Goal: Transaction & Acquisition: Purchase product/service

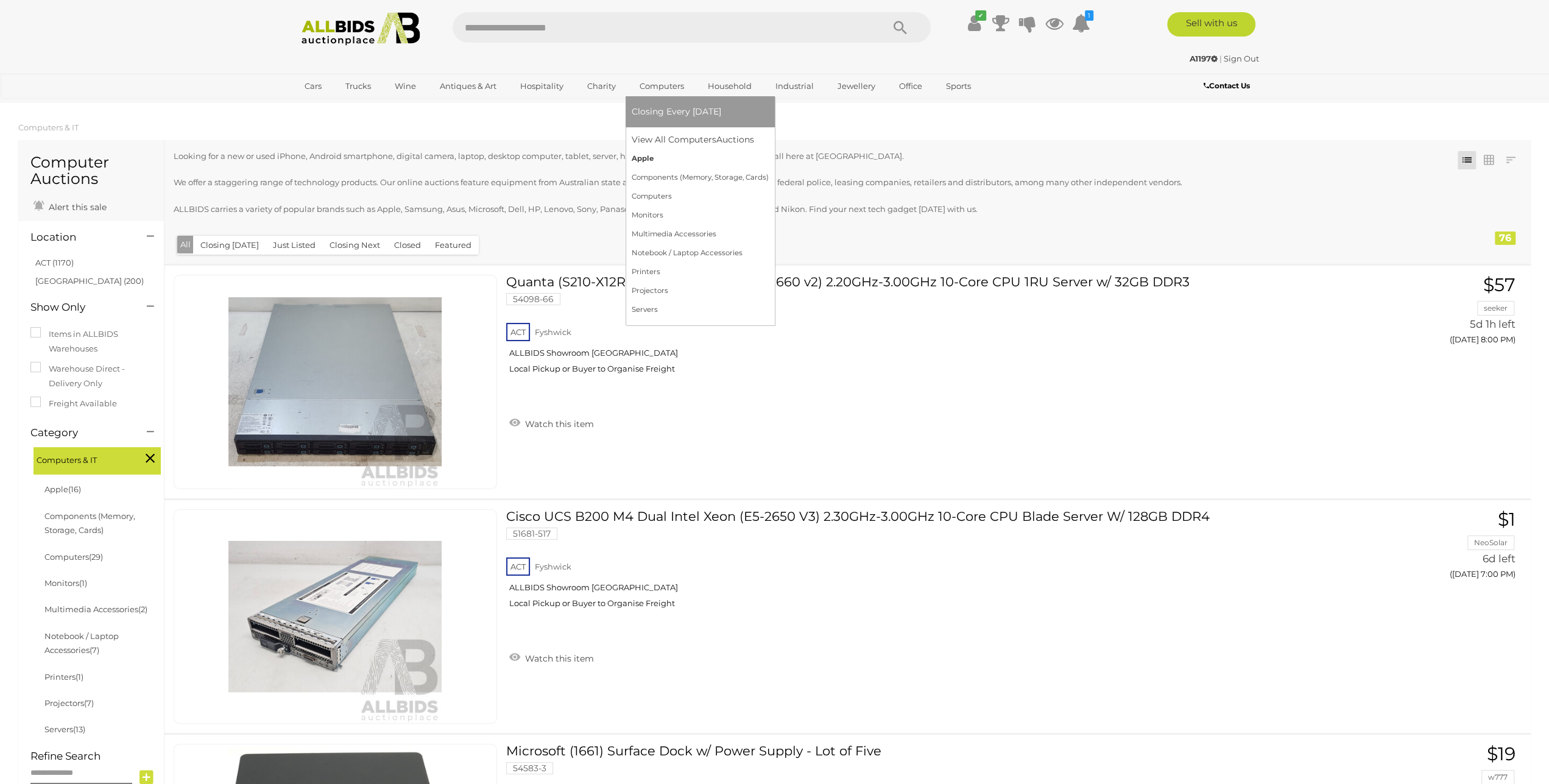
click at [641, 158] on link "Apple" at bounding box center [700, 158] width 137 height 19
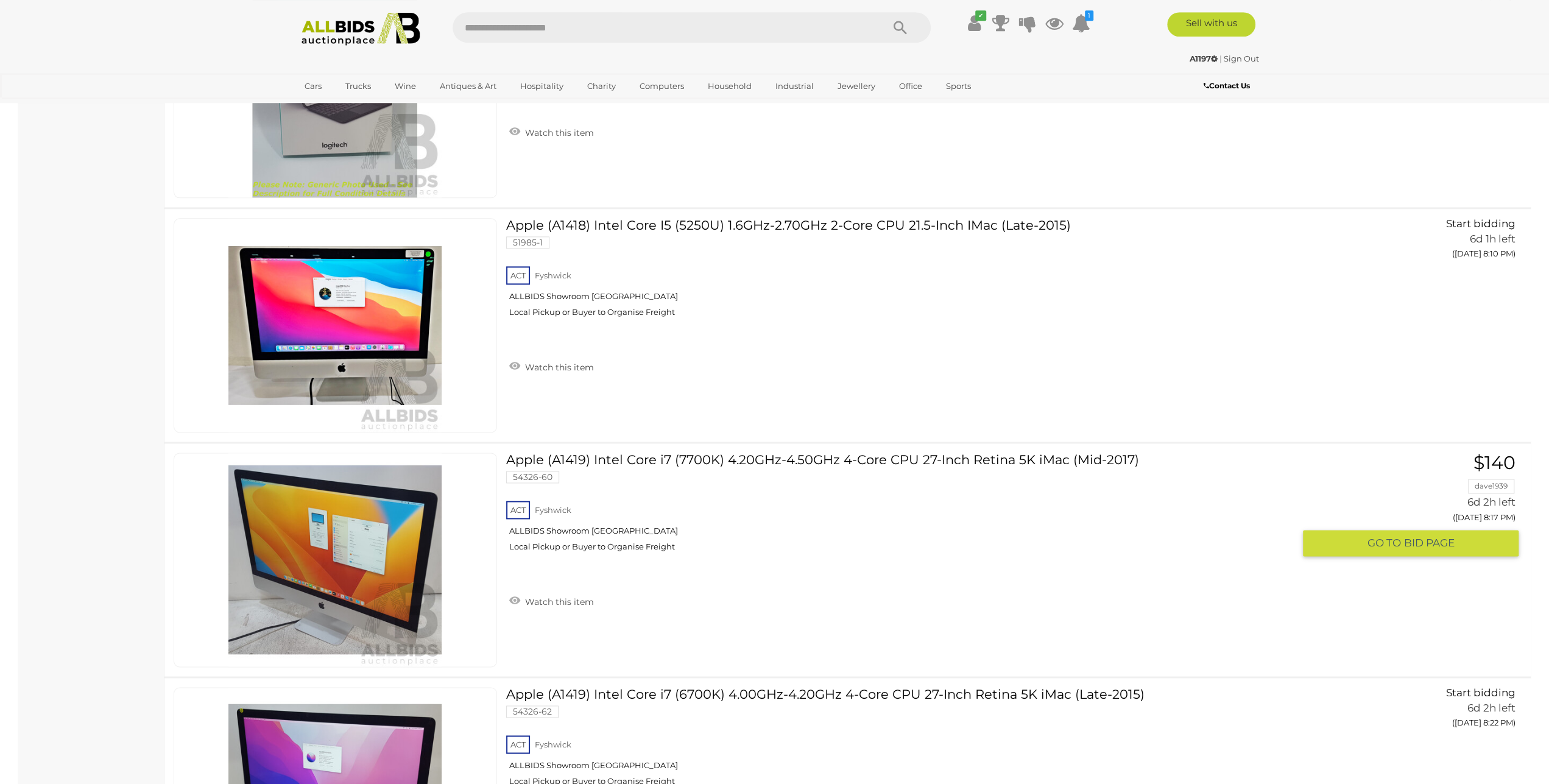
scroll to position [1393, 0]
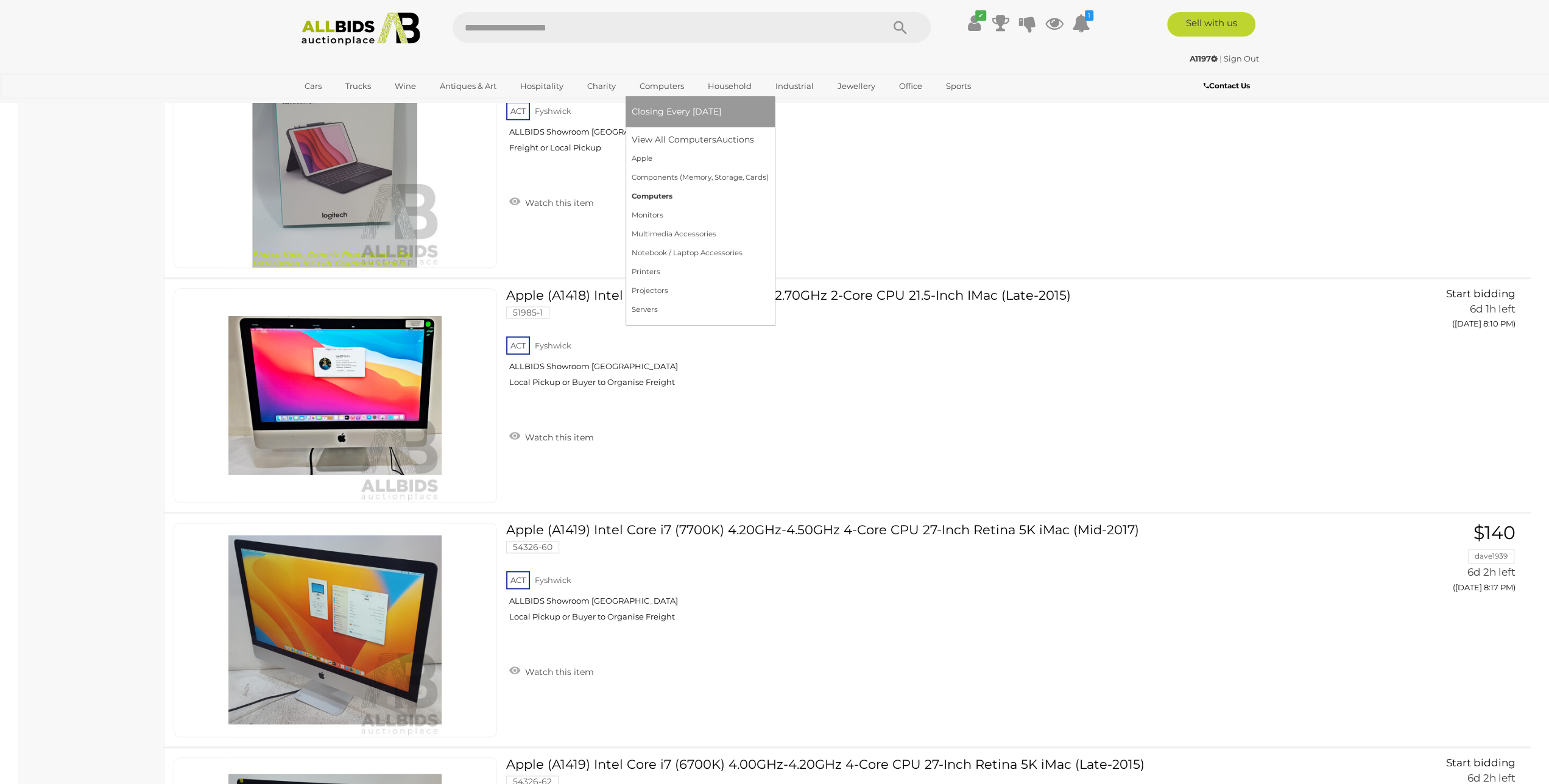
click at [655, 196] on link "Computers" at bounding box center [700, 196] width 137 height 19
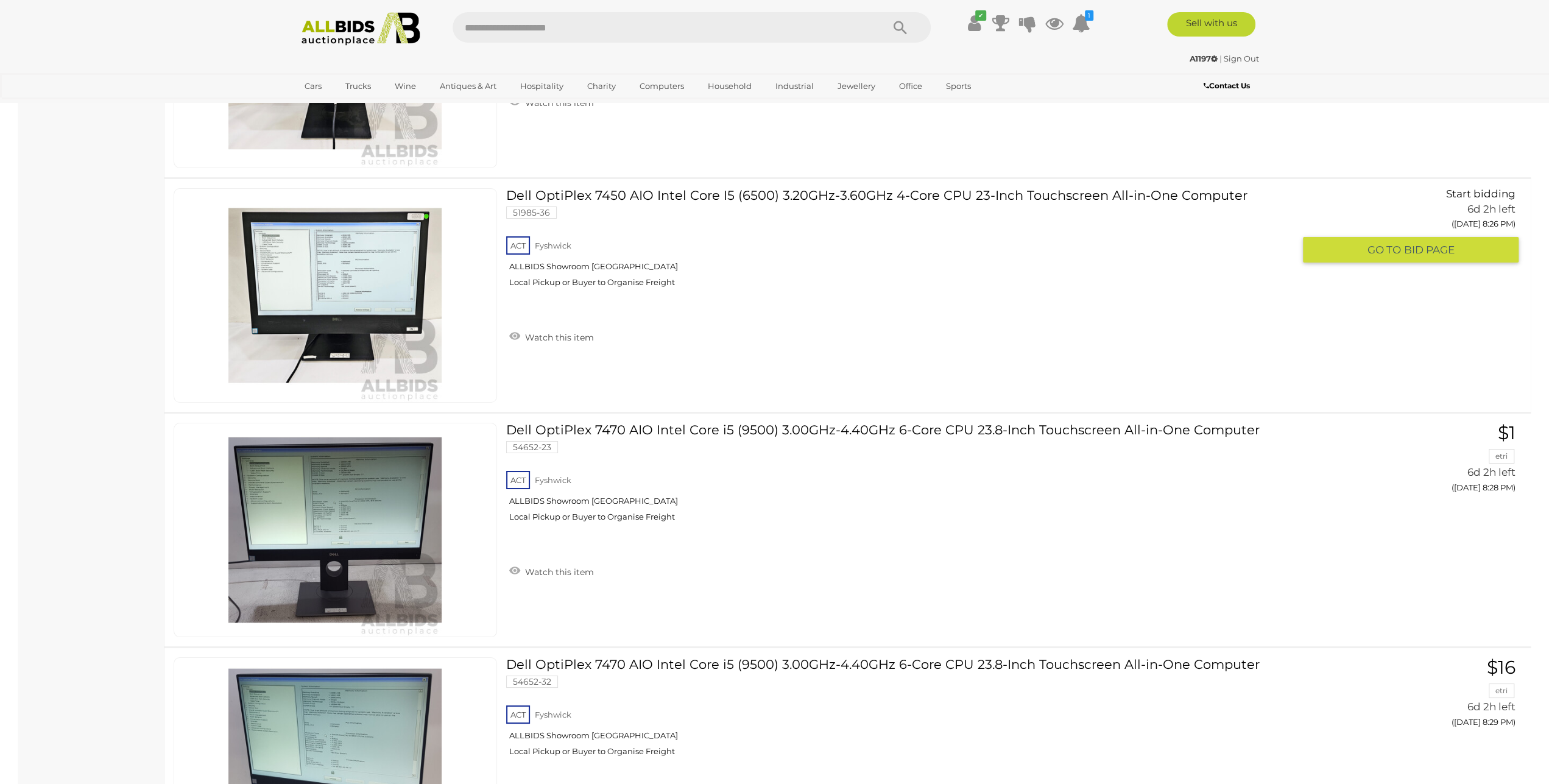
scroll to position [4560, 0]
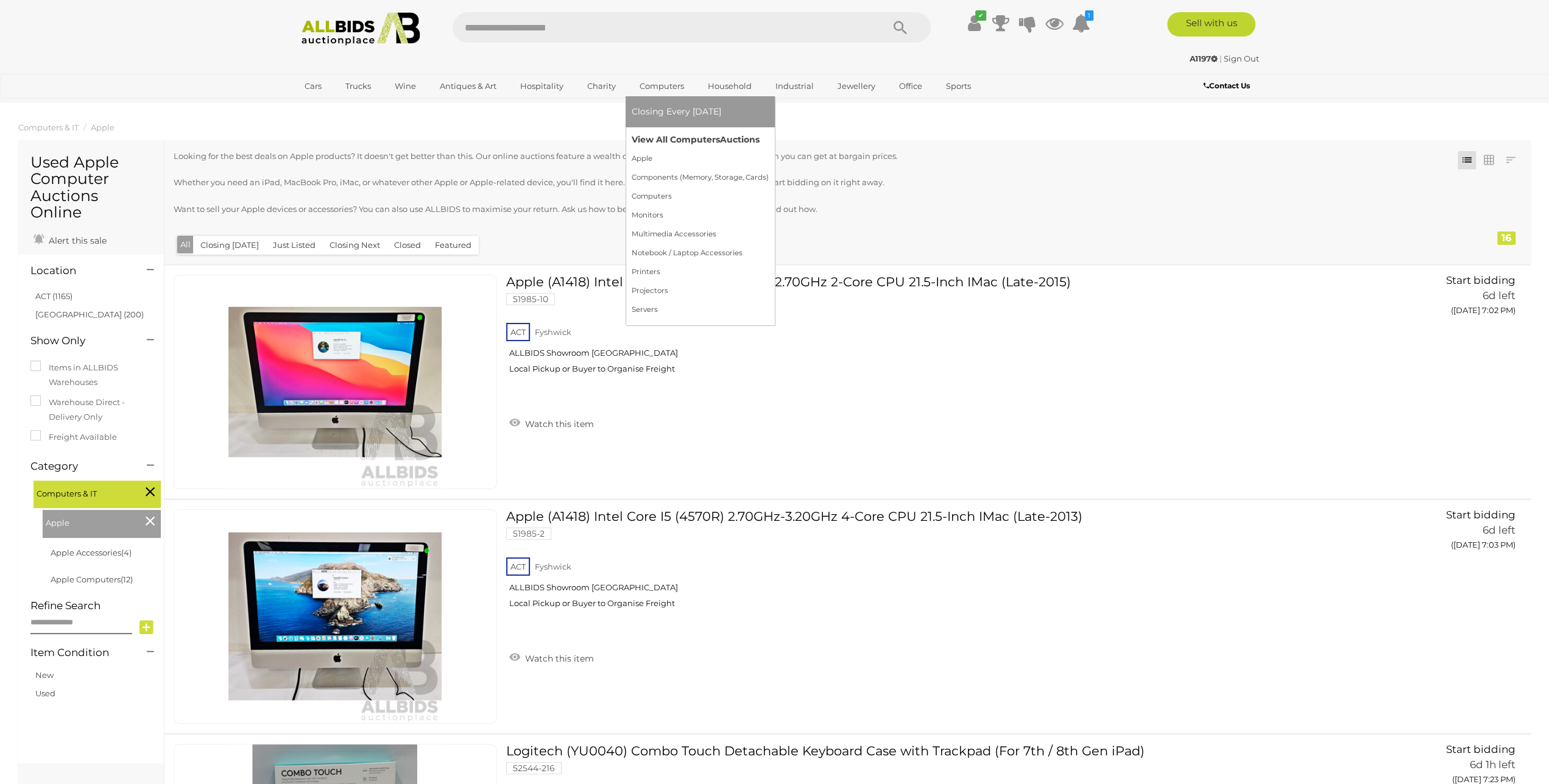
click at [659, 135] on link "View All Computers Auctions" at bounding box center [700, 139] width 137 height 19
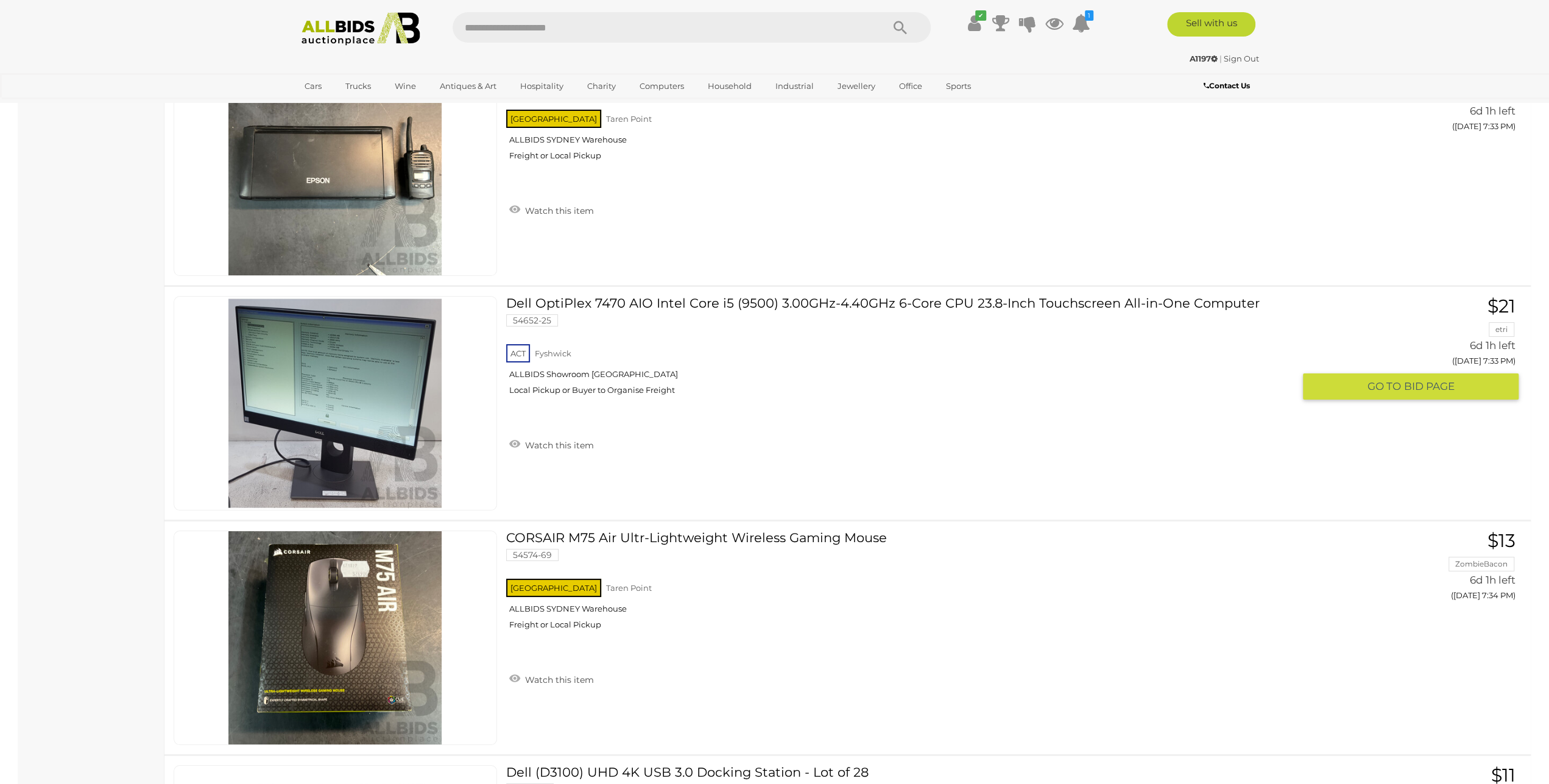
scroll to position [4687, 0]
